Goal: Information Seeking & Learning: Learn about a topic

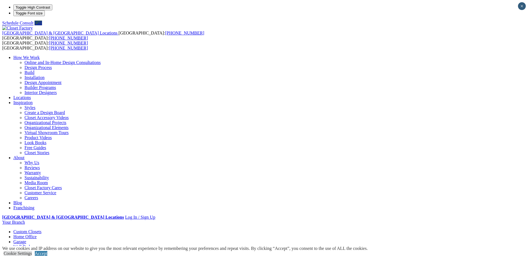
click at [70, 249] on link "[PERSON_NAME] Beds" at bounding box center [46, 251] width 45 height 5
click at [32, 244] on link "Wall Beds" at bounding box center [22, 246] width 18 height 5
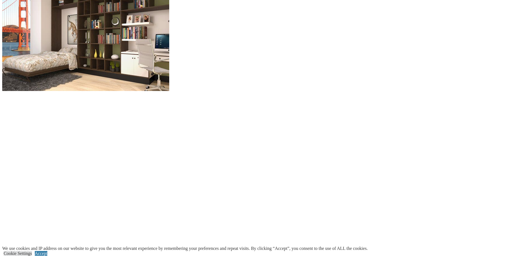
scroll to position [612, 0]
